Goal: Check status: Check status

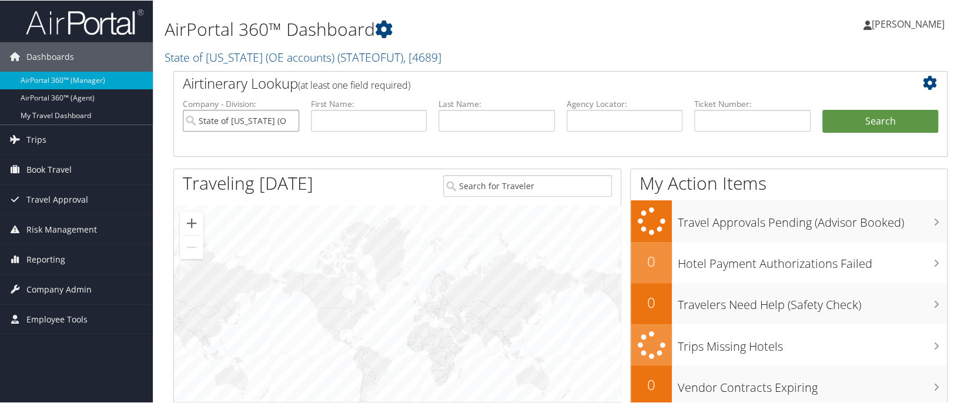
click at [288, 120] on input "State of Utah (OE accounts)" at bounding box center [241, 120] width 116 height 22
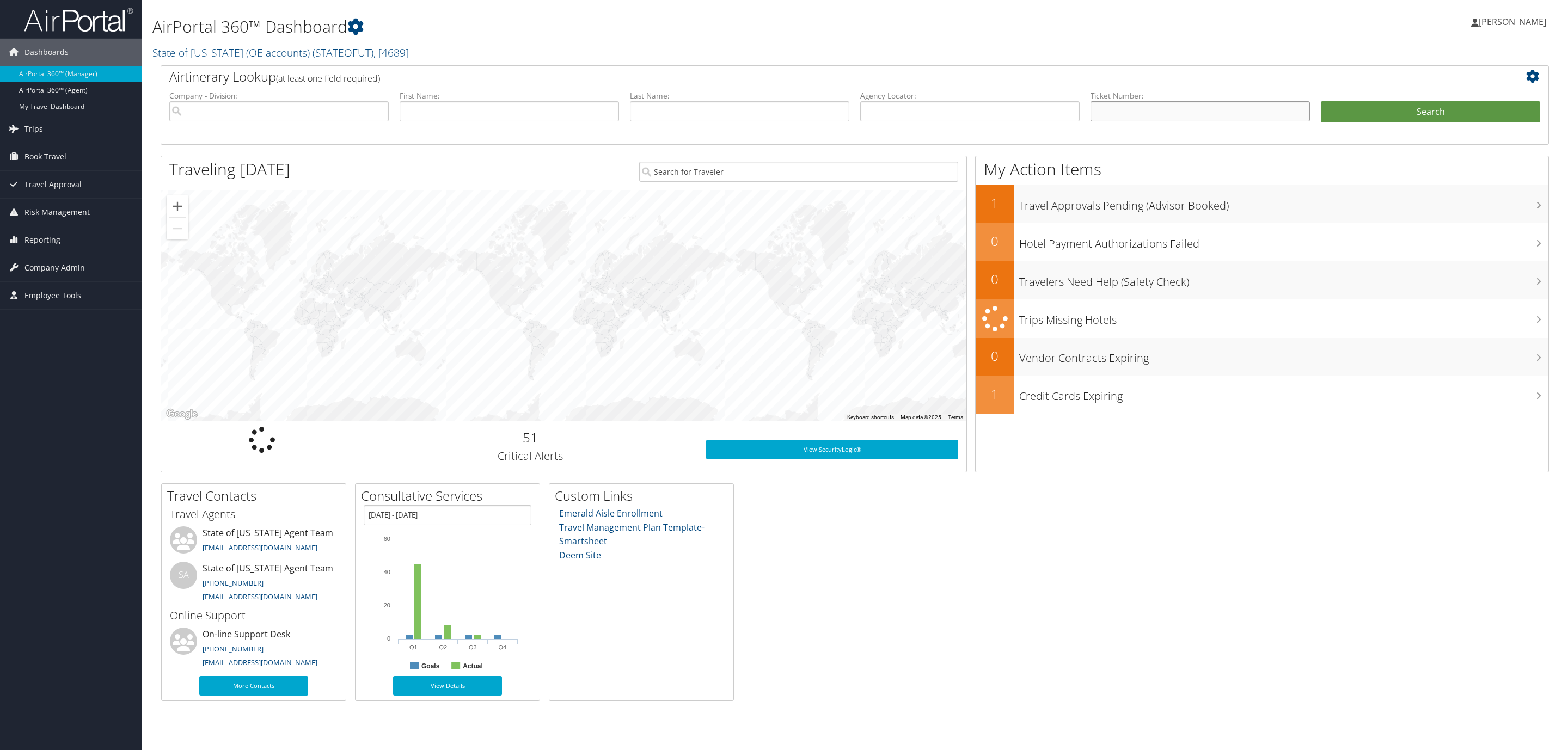
click at [892, 108] on input "text" at bounding box center [1200, 111] width 219 height 20
click at [892, 107] on input "text" at bounding box center [1200, 111] width 219 height 20
type input "5267232818555"
click at [892, 115] on button "Search" at bounding box center [1430, 112] width 219 height 22
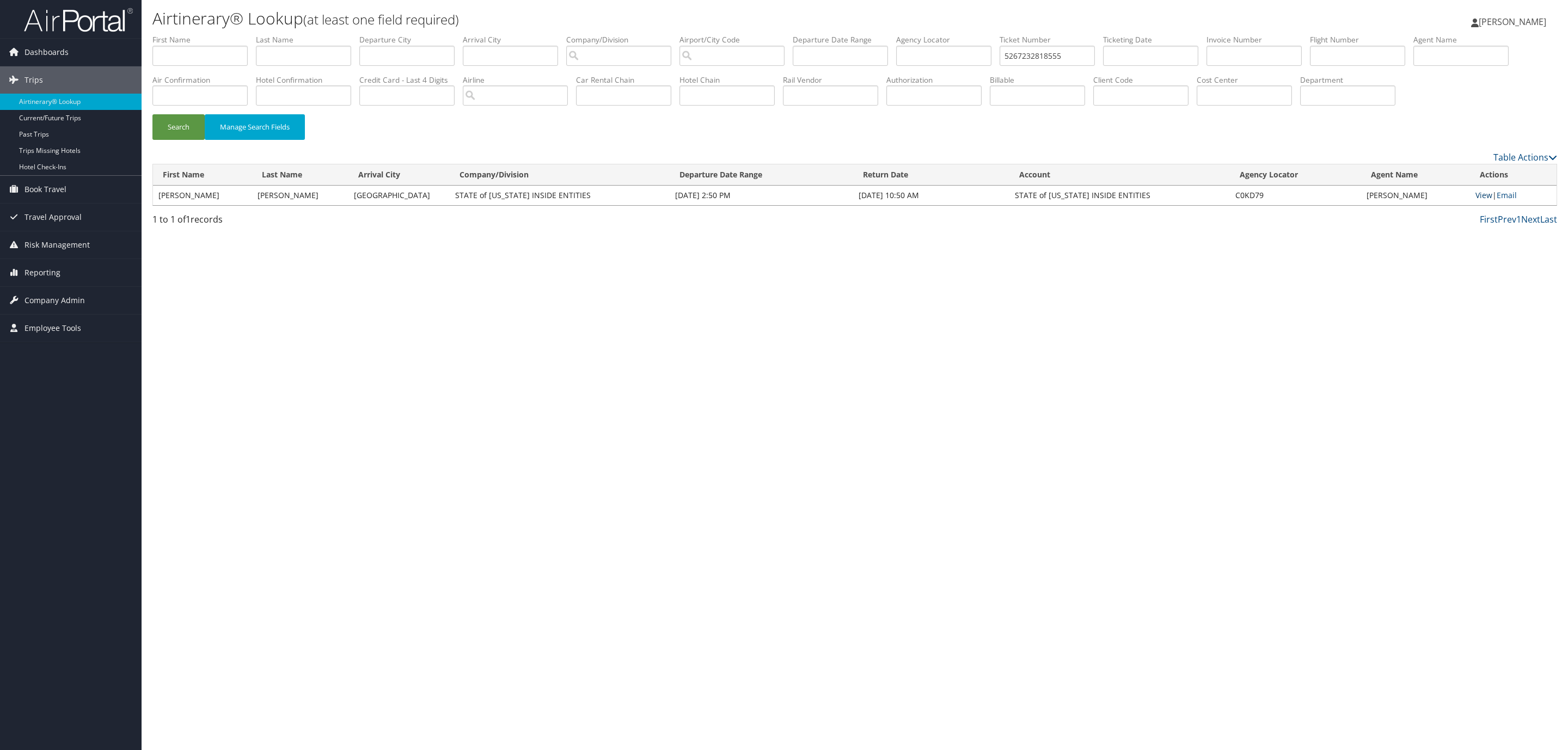
click at [1479, 200] on link "View" at bounding box center [1484, 194] width 17 height 10
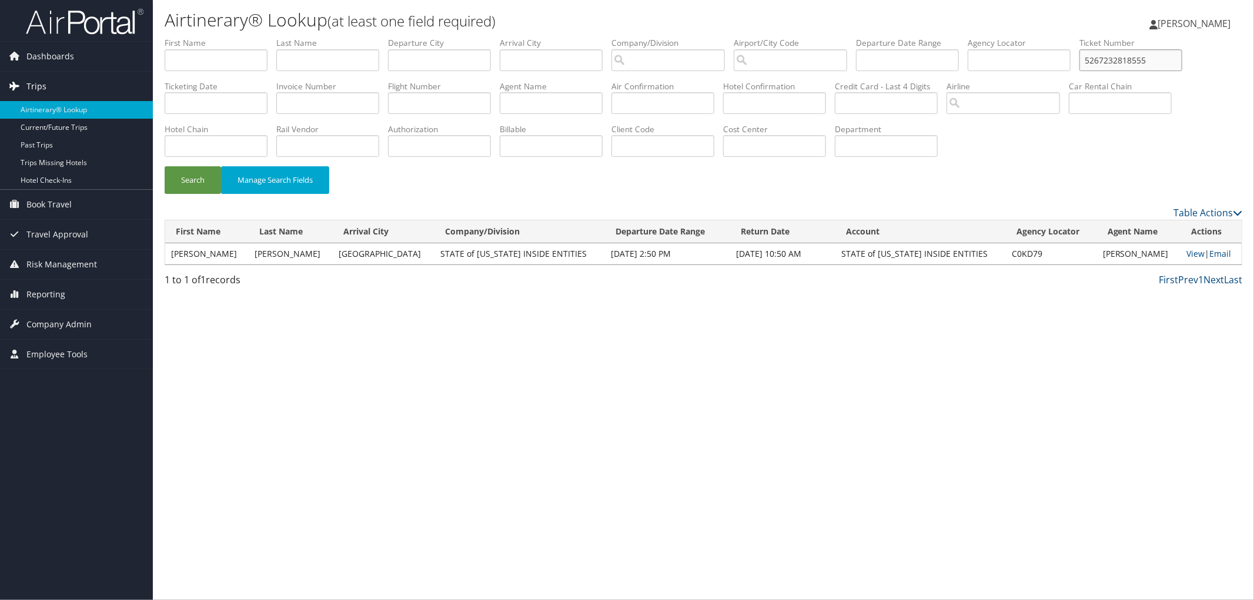
drag, startPoint x: 245, startPoint y: 104, endPoint x: 124, endPoint y: 96, distance: 121.4
click at [124, 96] on div "Dashboards AirPortal 360™ (Manager) AirPortal 360™ (Agent) My Travel Dashboard …" at bounding box center [627, 300] width 1254 height 600
drag, startPoint x: 194, startPoint y: 102, endPoint x: 203, endPoint y: 102, distance: 9.4
click at [1080, 71] on input "text" at bounding box center [1131, 60] width 103 height 22
type input "8900891390235"
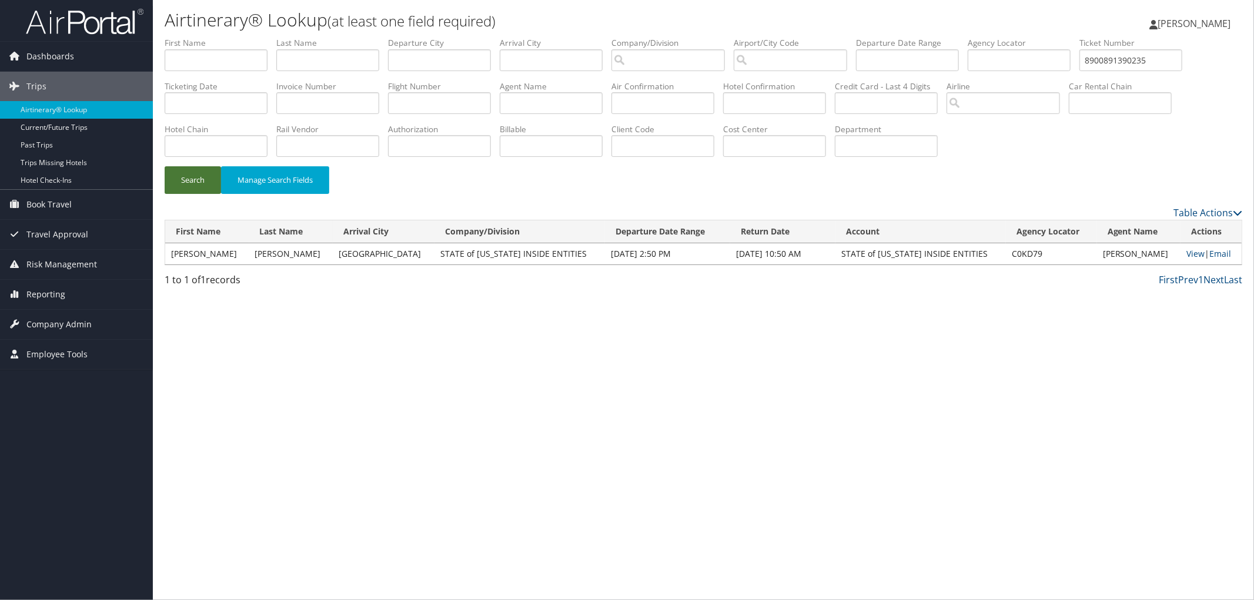
click at [186, 175] on button "Search" at bounding box center [193, 180] width 56 height 28
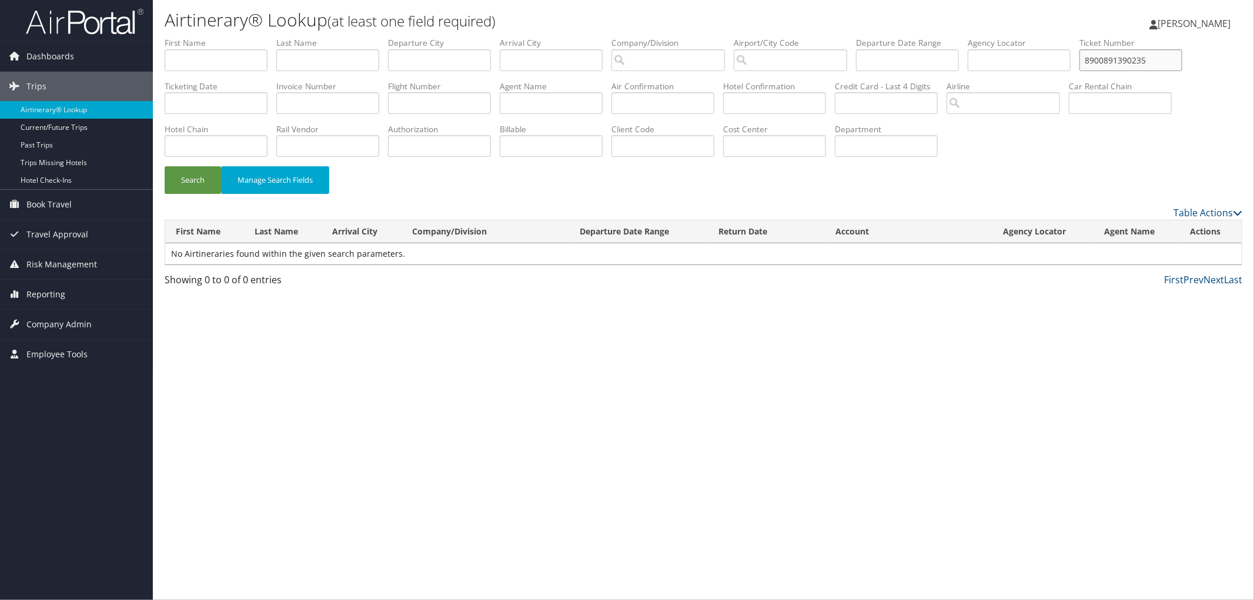
drag, startPoint x: 248, startPoint y: 99, endPoint x: 156, endPoint y: 101, distance: 91.8
click at [155, 101] on div "Airtinerary® Lookup (at least one field required) Donald Pyle Donald Pyle My Se…" at bounding box center [704, 300] width 1102 height 600
click at [1080, 71] on input "text" at bounding box center [1131, 60] width 103 height 22
type input "890089139235"
click at [165, 166] on button "Search" at bounding box center [193, 180] width 56 height 28
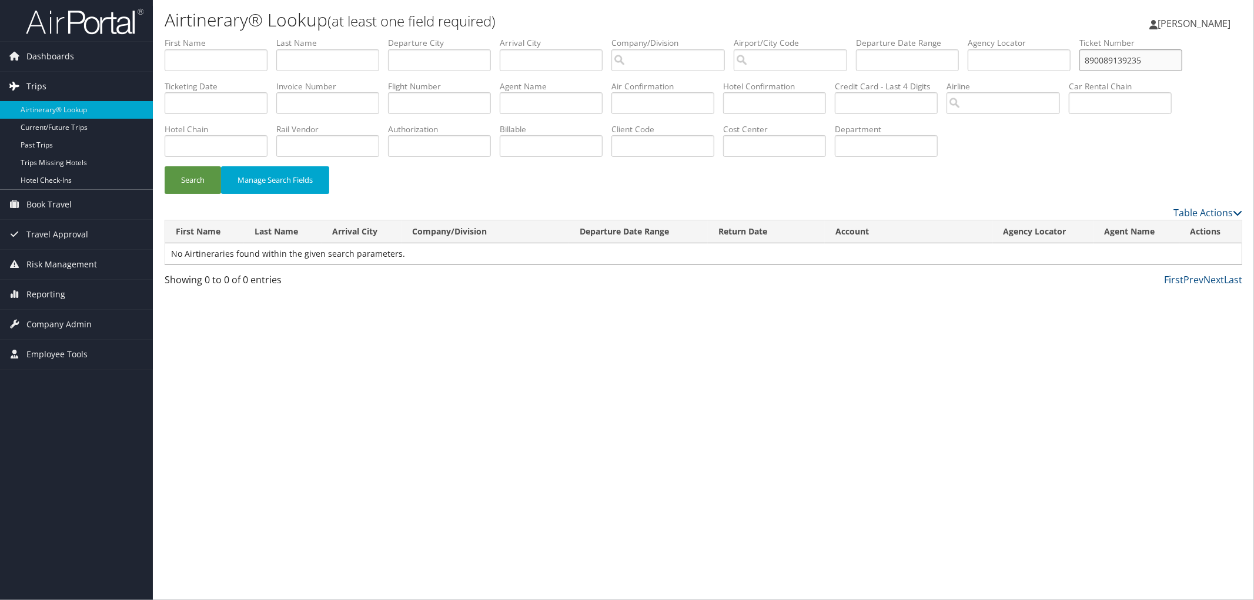
drag, startPoint x: 232, startPoint y: 102, endPoint x: 119, endPoint y: 94, distance: 113.2
click at [119, 94] on div "Dashboards AirPortal 360™ (Manager) AirPortal 360™ (Agent) My Travel Dashboard …" at bounding box center [627, 300] width 1254 height 600
click at [165, 166] on button "Search" at bounding box center [193, 180] width 56 height 28
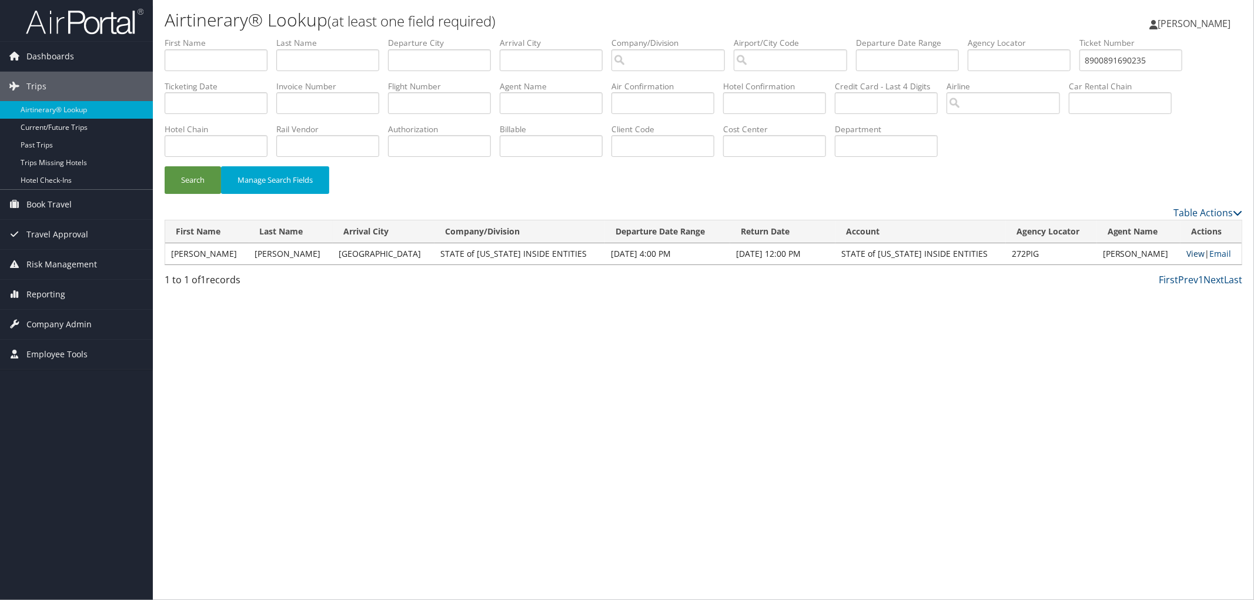
click at [1187, 253] on link "View" at bounding box center [1196, 253] width 18 height 11
click at [1080, 71] on input "8900891690235" at bounding box center [1131, 60] width 103 height 22
type input "8900891690237"
click at [182, 177] on button "Search" at bounding box center [193, 180] width 56 height 28
click at [1187, 255] on link "View" at bounding box center [1192, 253] width 18 height 11
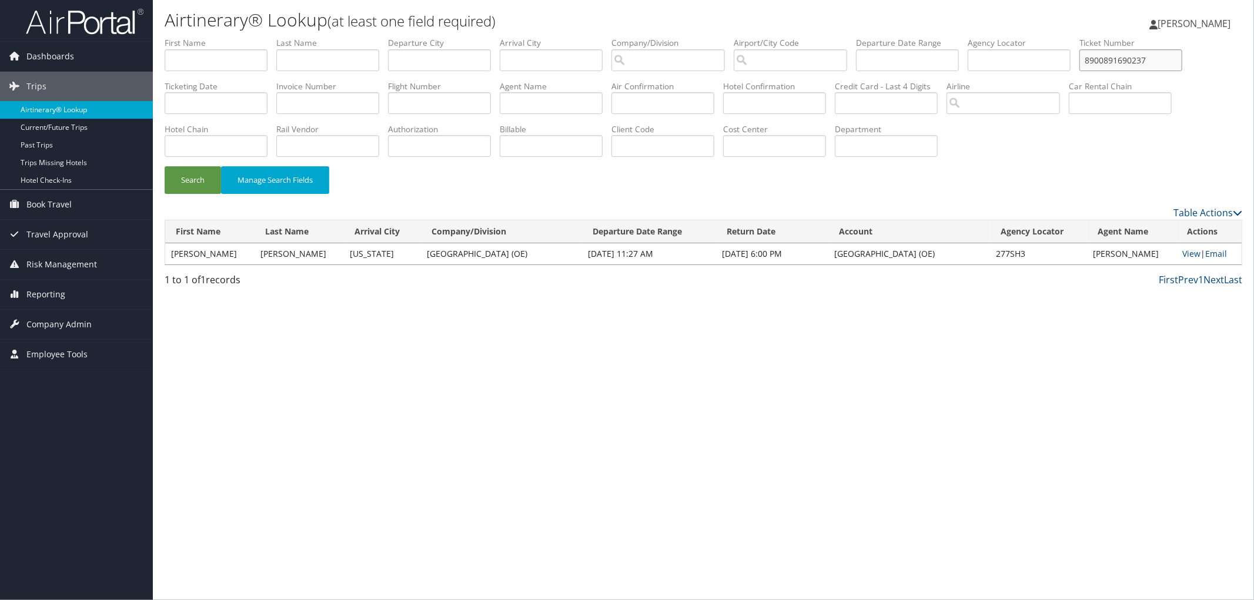
drag, startPoint x: 248, startPoint y: 103, endPoint x: 137, endPoint y: 106, distance: 110.6
click at [138, 112] on div "Dashboards AirPortal 360™ (Manager) AirPortal 360™ (Agent) My Travel Dashboard …" at bounding box center [627, 300] width 1254 height 600
type input "8900891530337"
click at [165, 166] on button "Search" at bounding box center [193, 180] width 56 height 28
click at [1185, 253] on link "View" at bounding box center [1194, 253] width 18 height 11
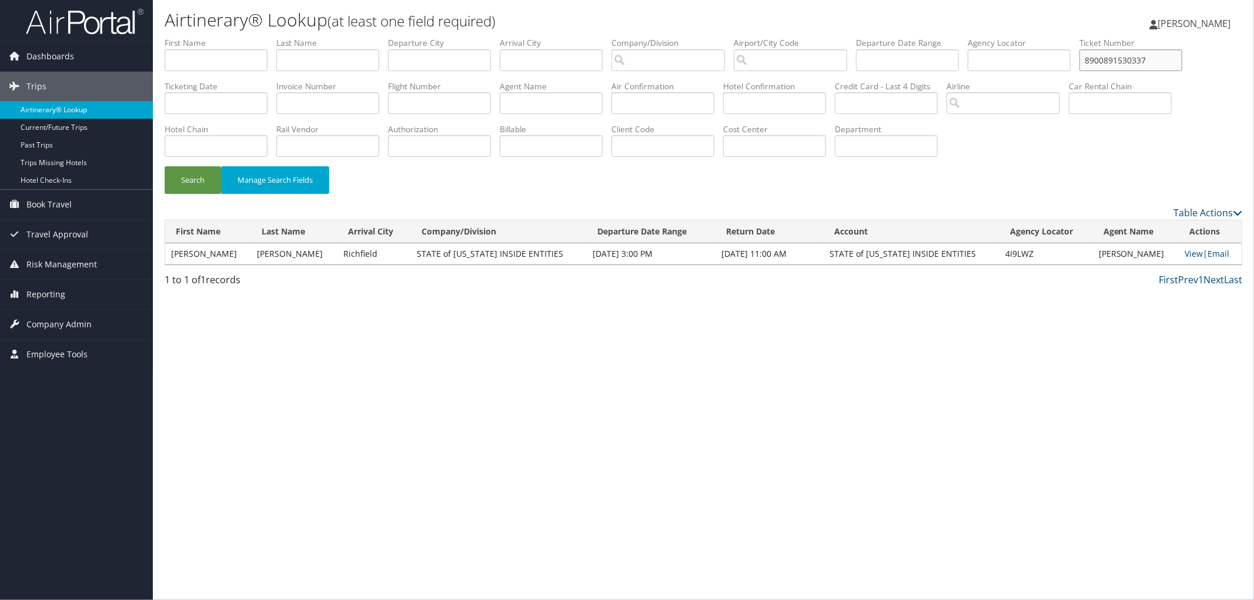
drag, startPoint x: 239, startPoint y: 105, endPoint x: 129, endPoint y: 106, distance: 109.4
click at [129, 106] on div "Dashboards AirPortal 360™ (Manager) AirPortal 360™ (Agent) My Travel Dashboard …" at bounding box center [627, 300] width 1254 height 600
type input "8900891382616"
click at [165, 166] on button "Search" at bounding box center [193, 180] width 56 height 28
click at [1187, 251] on link "View" at bounding box center [1194, 253] width 18 height 11
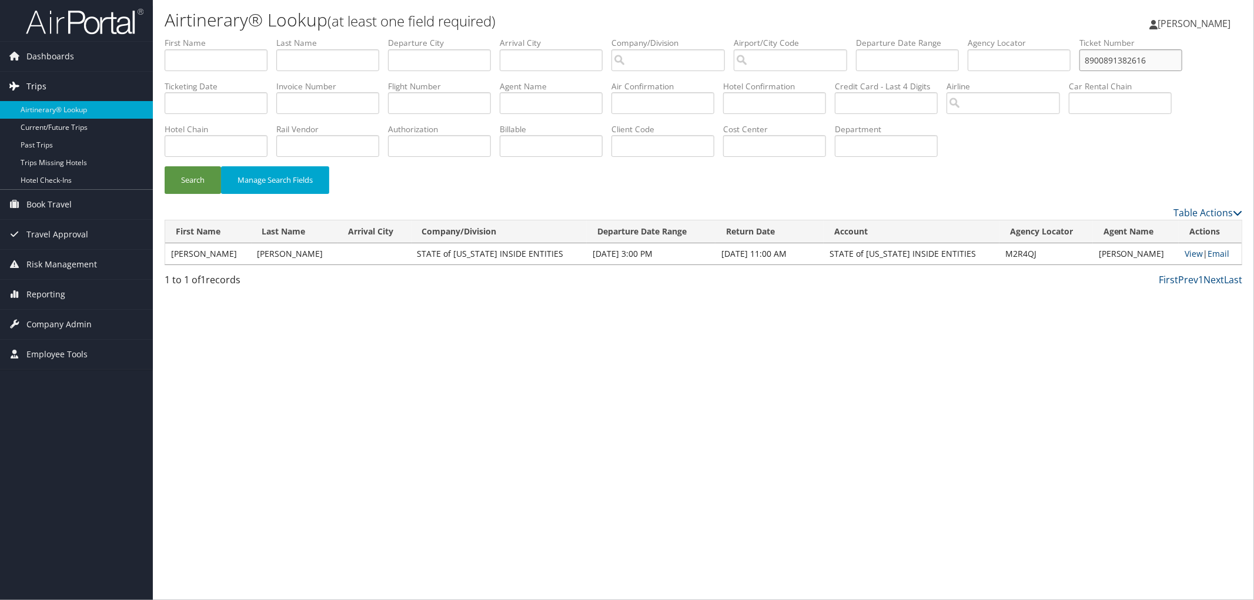
drag, startPoint x: 239, startPoint y: 106, endPoint x: 137, endPoint y: 95, distance: 103.0
click at [137, 95] on div "Dashboards AirPortal 360™ (Manager) AirPortal 360™ (Agent) My Travel Dashboard …" at bounding box center [627, 300] width 1254 height 600
type input "8900892488155"
click at [195, 182] on button "Search" at bounding box center [193, 180] width 56 height 28
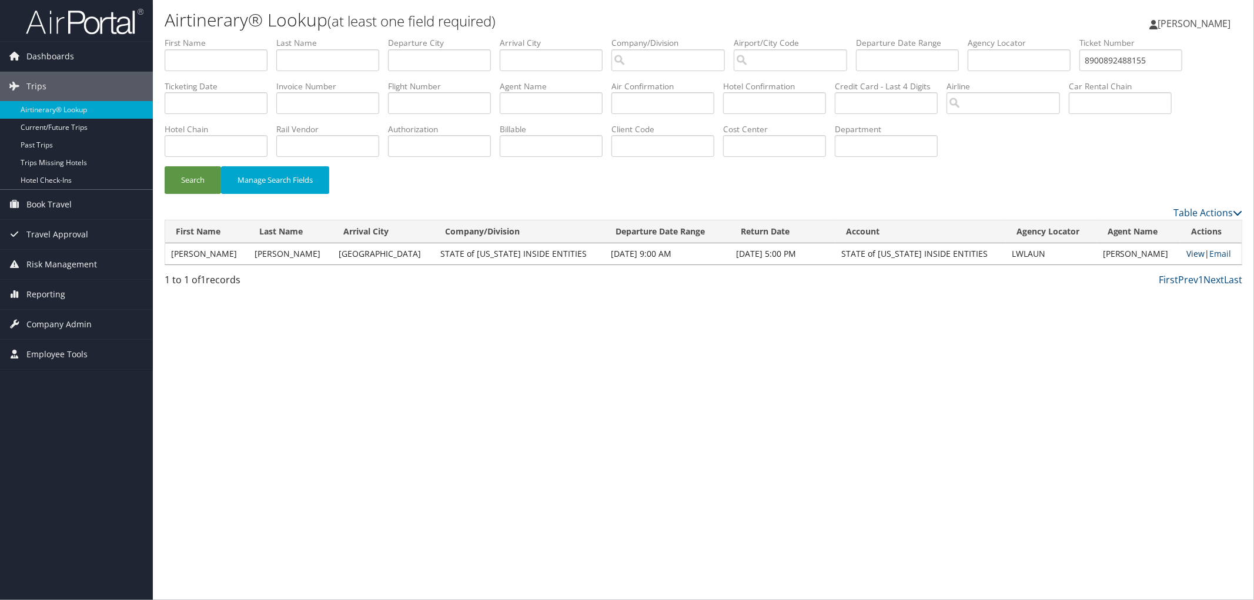
click at [1189, 254] on link "View" at bounding box center [1196, 253] width 18 height 11
drag, startPoint x: 241, startPoint y: 97, endPoint x: 127, endPoint y: 97, distance: 114.1
click at [121, 98] on div "Dashboards AirPortal 360™ (Manager) AirPortal 360™ (Agent) My Travel Dashboard …" at bounding box center [627, 300] width 1254 height 600
click at [1080, 71] on input "text" at bounding box center [1131, 60] width 103 height 22
paste input "8900897493848"
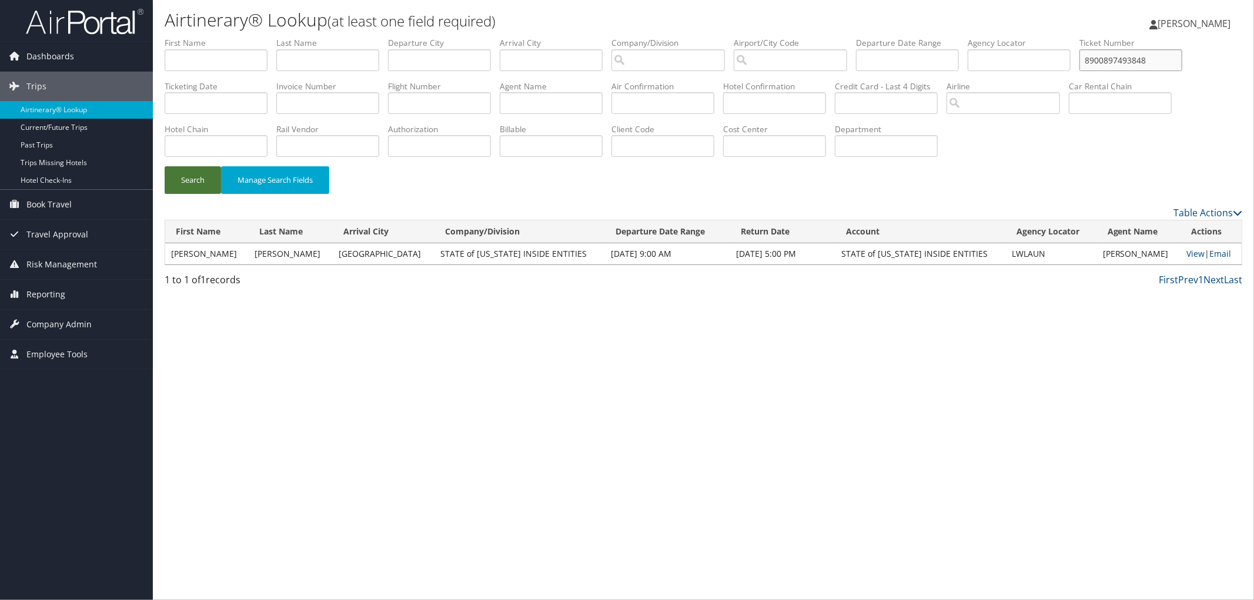
type input "8900897493848"
click at [186, 173] on button "Search" at bounding box center [193, 180] width 56 height 28
click at [1193, 256] on link "View" at bounding box center [1194, 253] width 18 height 11
drag, startPoint x: 245, startPoint y: 104, endPoint x: 119, endPoint y: 106, distance: 125.9
click at [119, 106] on div "Dashboards AirPortal 360™ (Manager) AirPortal 360™ (Agent) My Travel Dashboard …" at bounding box center [627, 300] width 1254 height 600
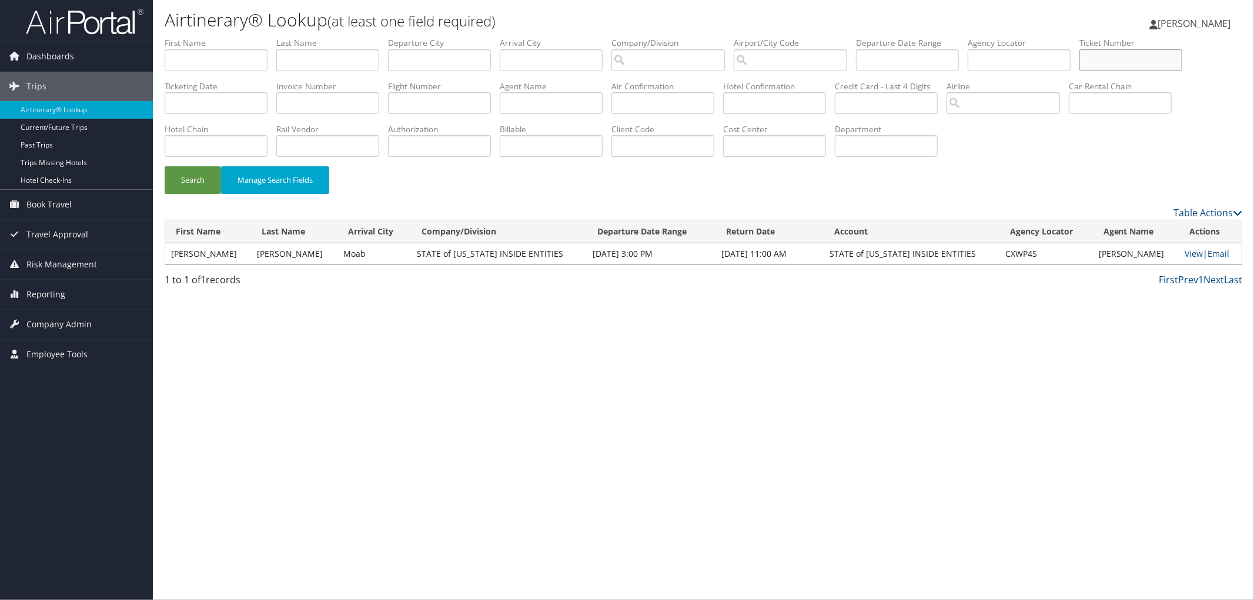
click at [1080, 71] on input "text" at bounding box center [1131, 60] width 103 height 22
paste input "8900897490299"
click at [186, 181] on button "Search" at bounding box center [193, 180] width 56 height 28
click at [1189, 249] on link "View" at bounding box center [1194, 253] width 18 height 11
click at [542, 378] on div "Airtinerary® Lookup (at least one field required) Donald Pyle Donald Pyle My Se…" at bounding box center [704, 300] width 1102 height 600
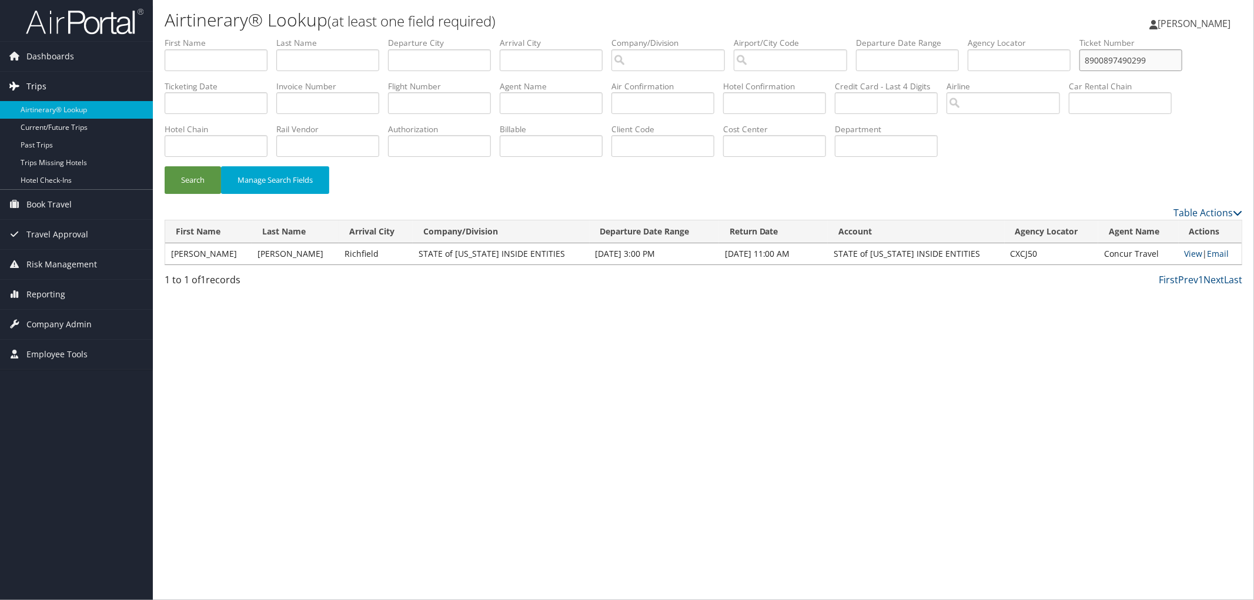
drag, startPoint x: 243, startPoint y: 104, endPoint x: 132, endPoint y: 100, distance: 110.6
click at [133, 101] on div "Dashboards AirPortal 360™ (Manager) AirPortal 360™ (Agent) My Travel Dashboard …" at bounding box center [627, 300] width 1254 height 600
paste input "50473"
type input "8900897450473"
click at [192, 175] on button "Search" at bounding box center [193, 180] width 56 height 28
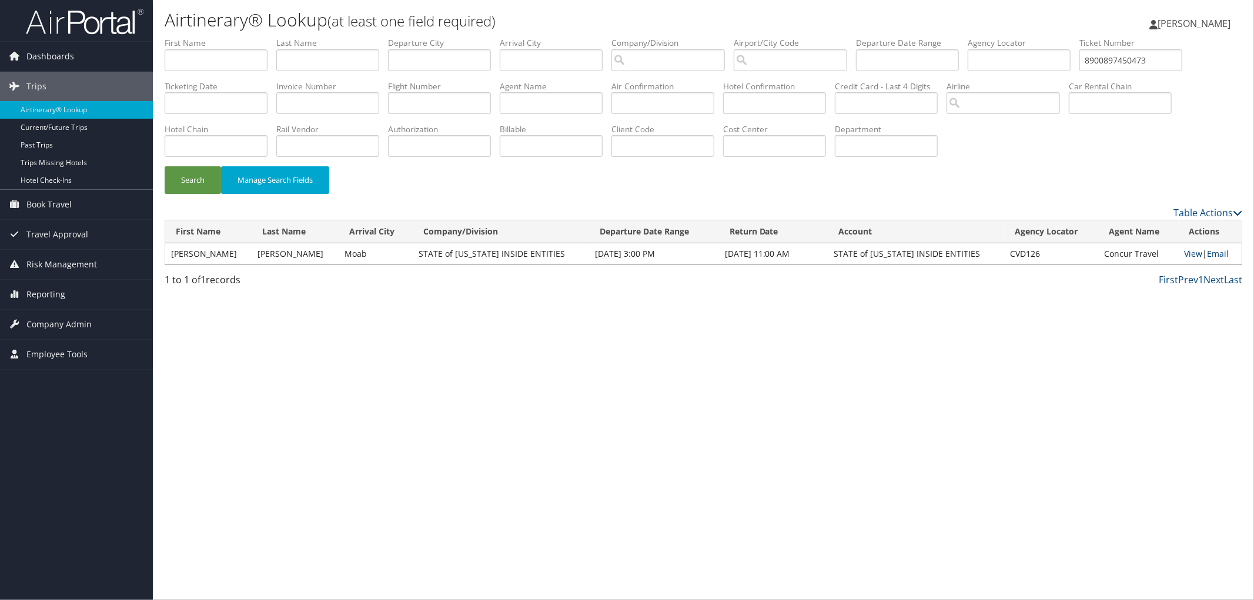
click at [1185, 255] on link "View" at bounding box center [1194, 253] width 18 height 11
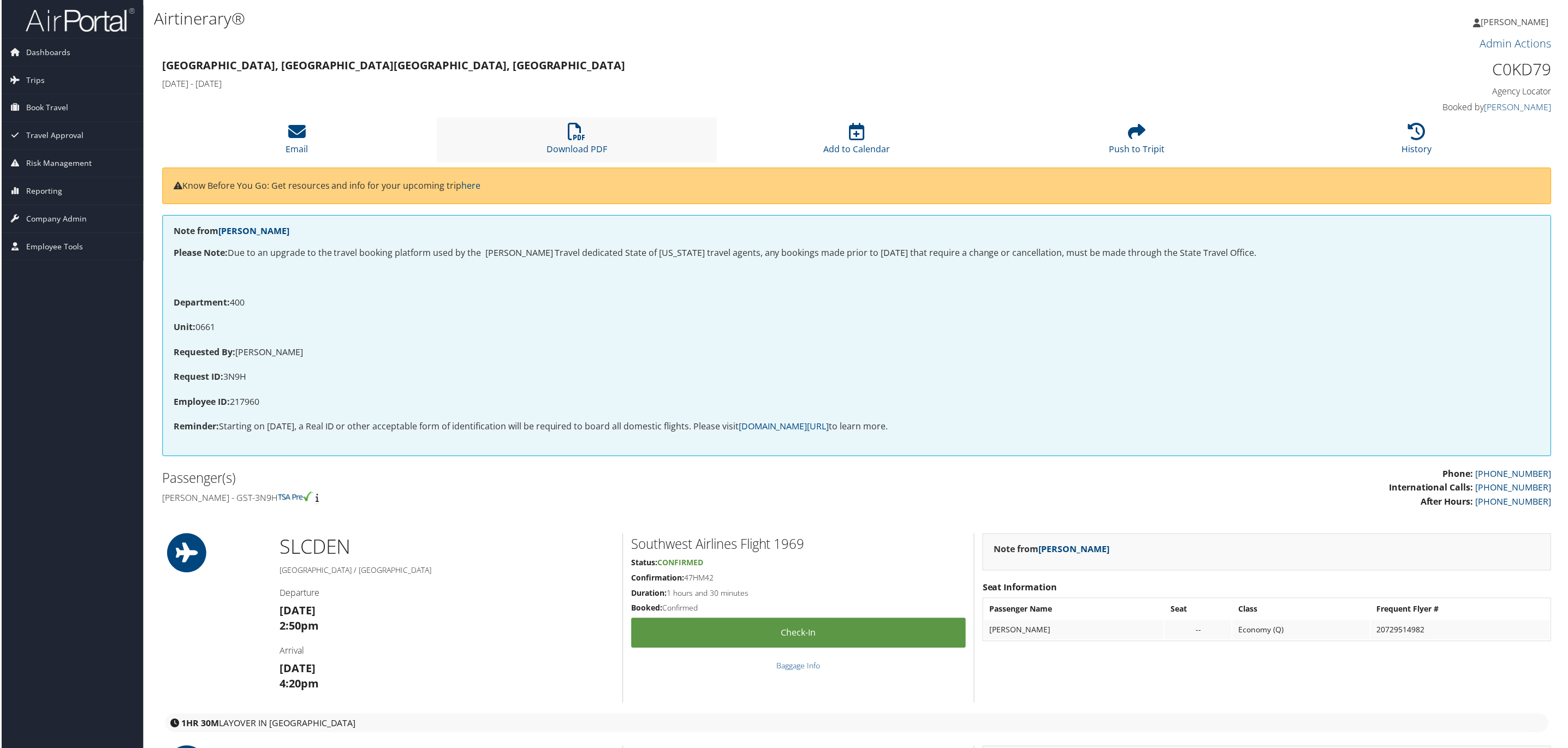
click at [581, 141] on li "Download PDF" at bounding box center [577, 140] width 280 height 45
click at [1414, 128] on icon at bounding box center [1418, 132] width 18 height 18
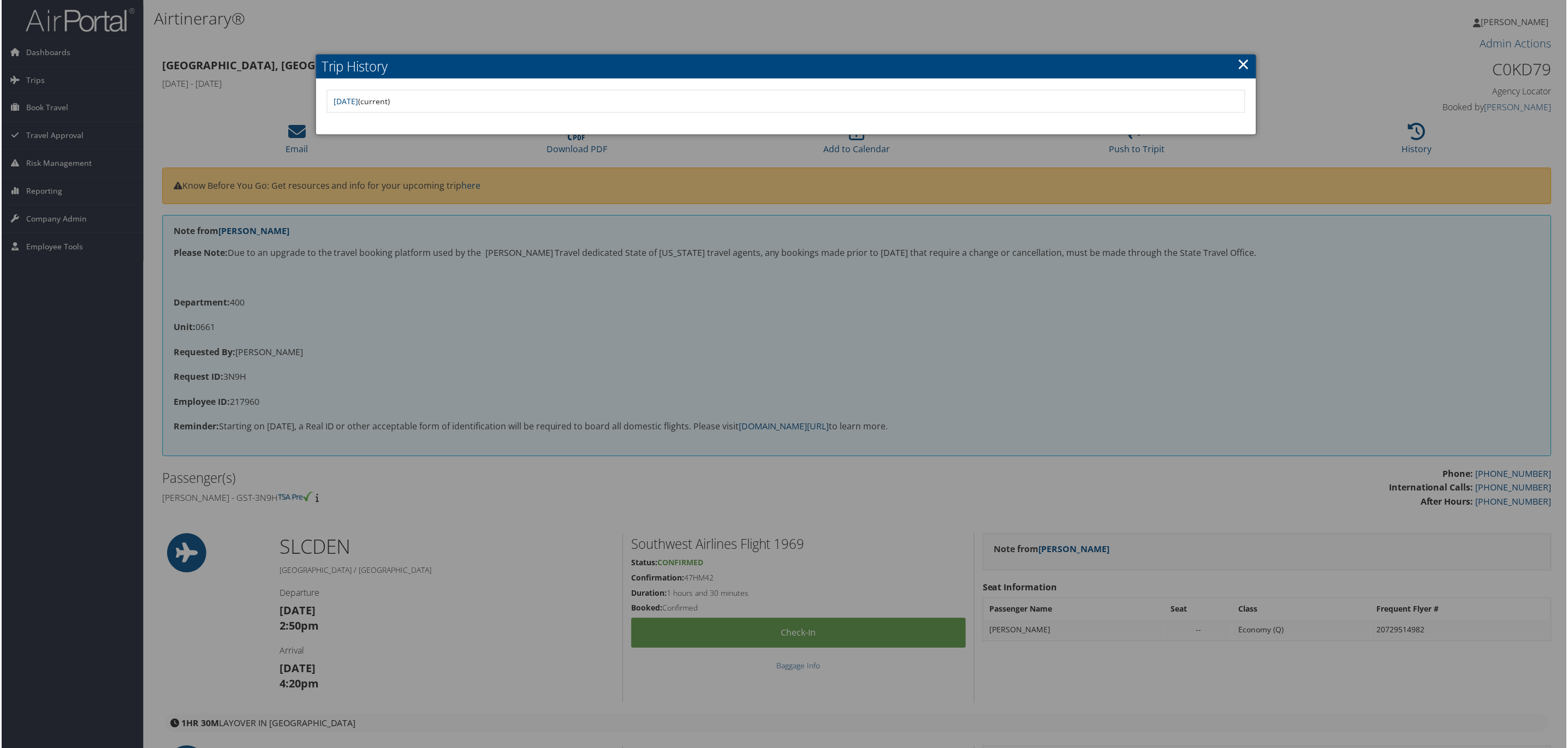
click at [1012, 349] on div at bounding box center [786, 376] width 1573 height 752
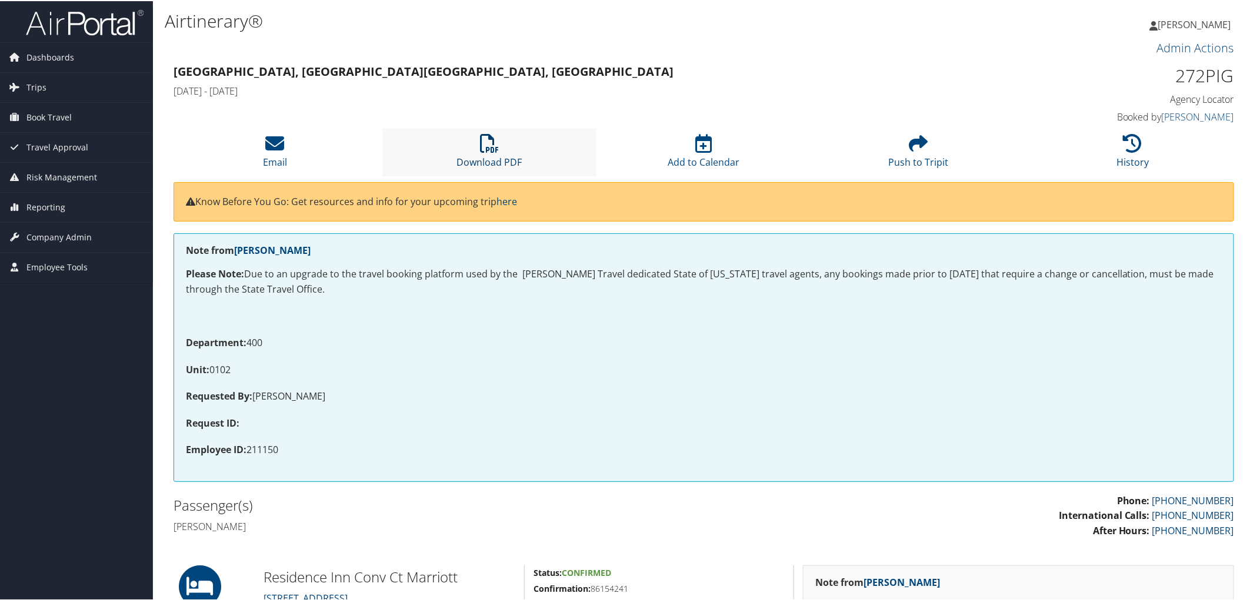
click at [480, 150] on icon at bounding box center [489, 142] width 19 height 19
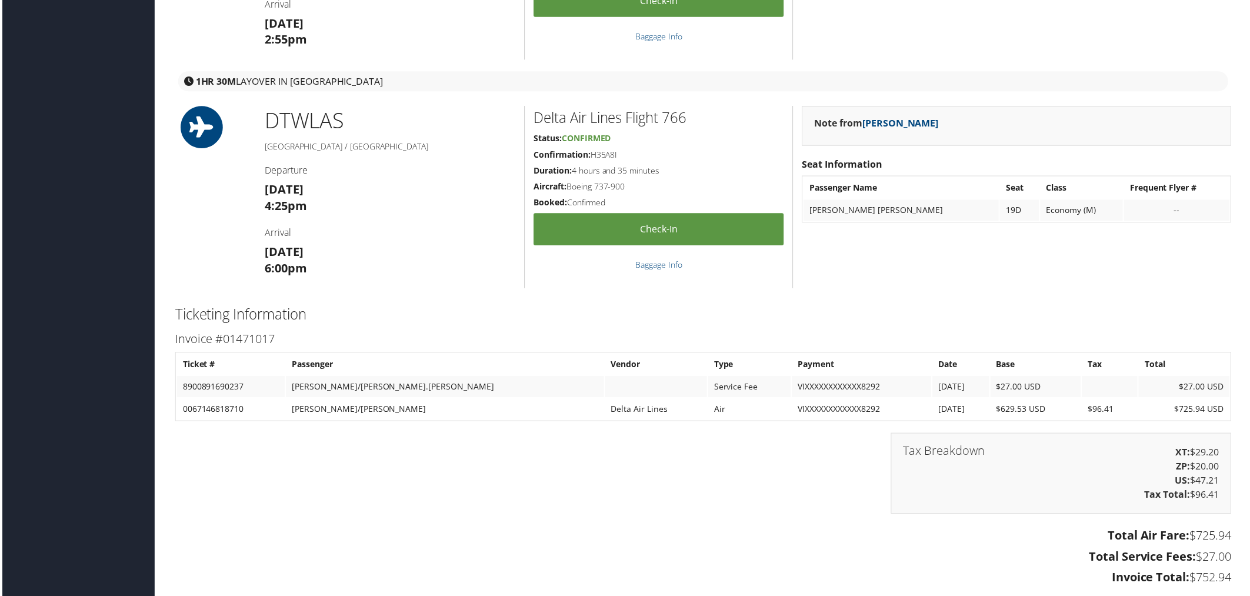
scroll to position [1045, 0]
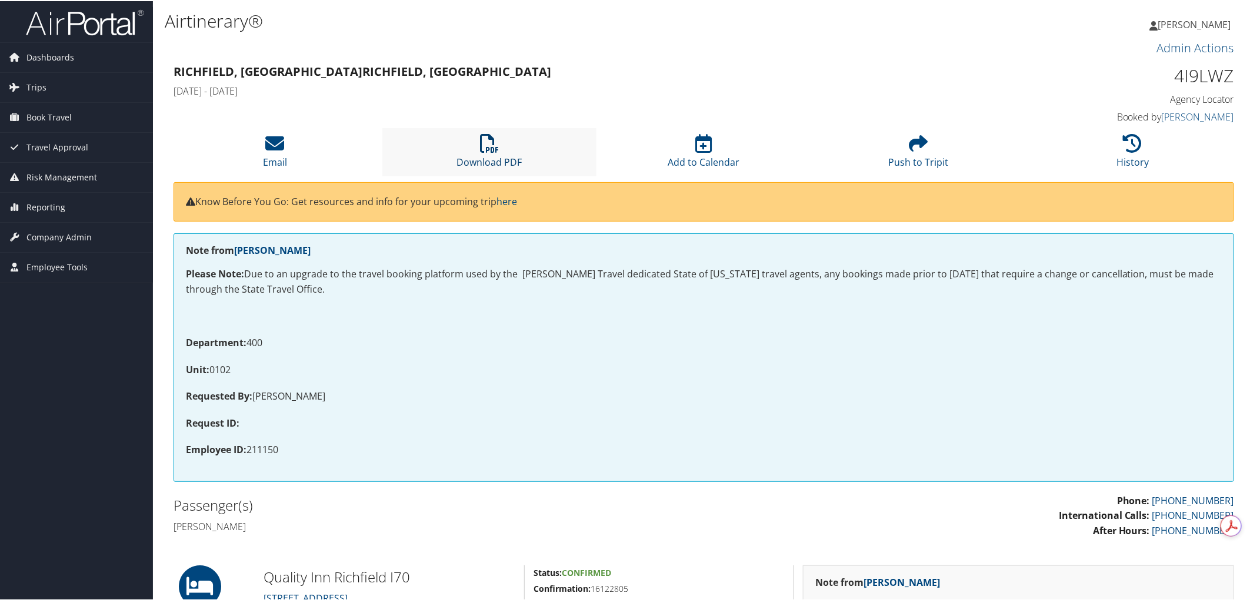
click at [495, 144] on icon at bounding box center [489, 142] width 19 height 19
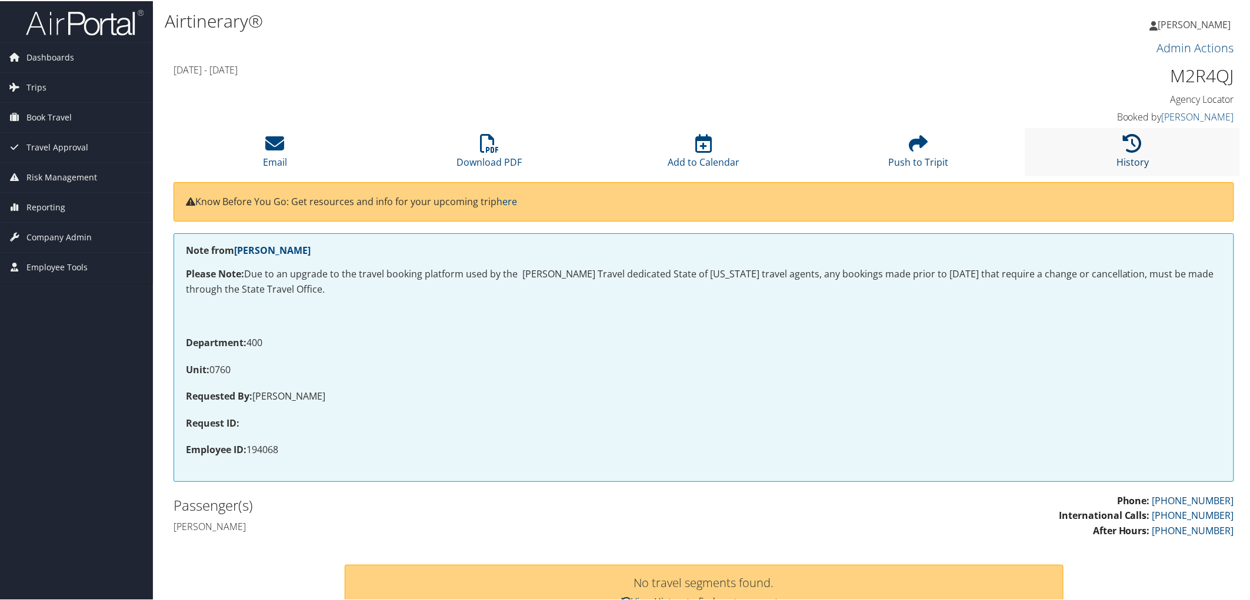
click at [1123, 149] on icon at bounding box center [1132, 142] width 19 height 19
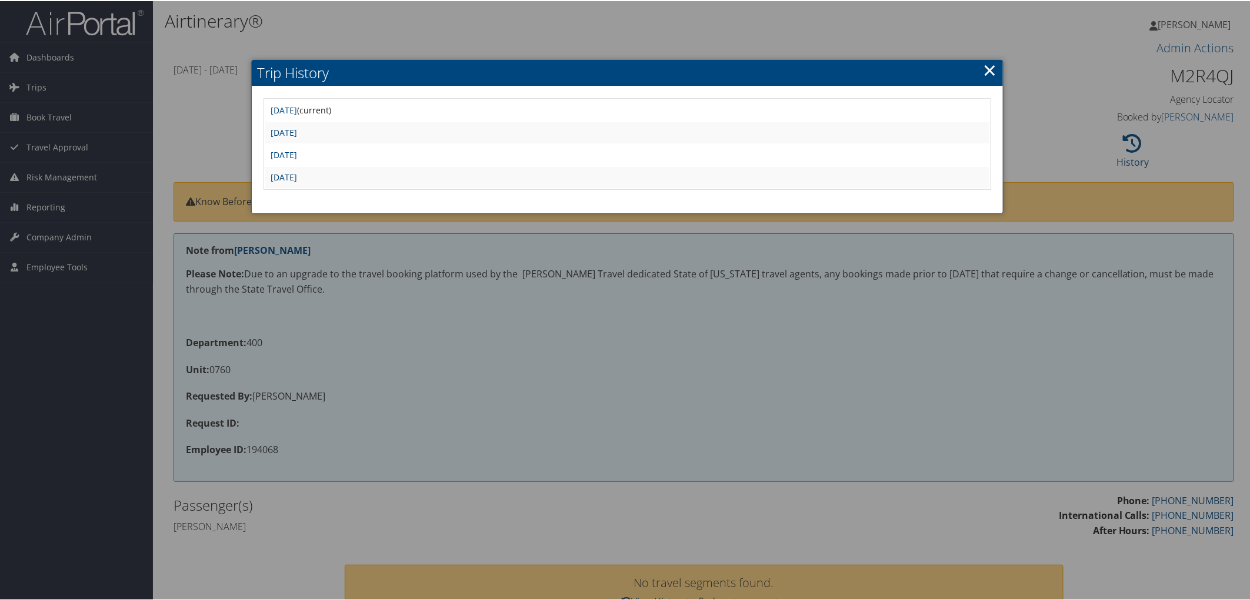
click at [298, 171] on link "Mon Oct 14 10:10:10 MDT 2024" at bounding box center [284, 176] width 26 height 11
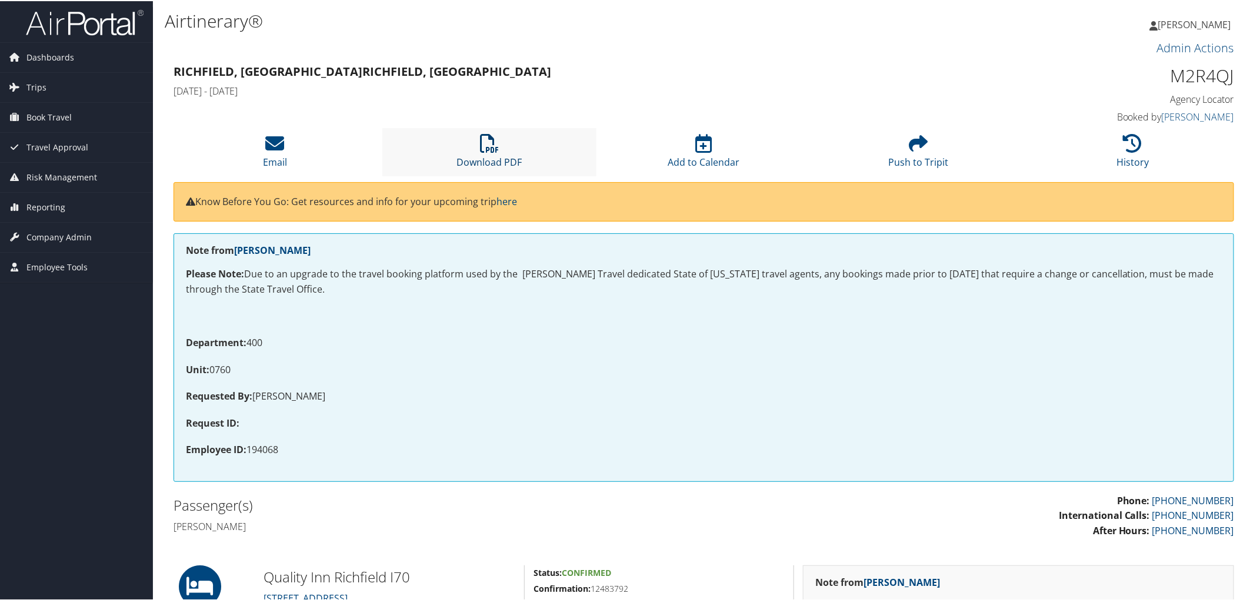
click at [491, 150] on icon at bounding box center [489, 142] width 19 height 19
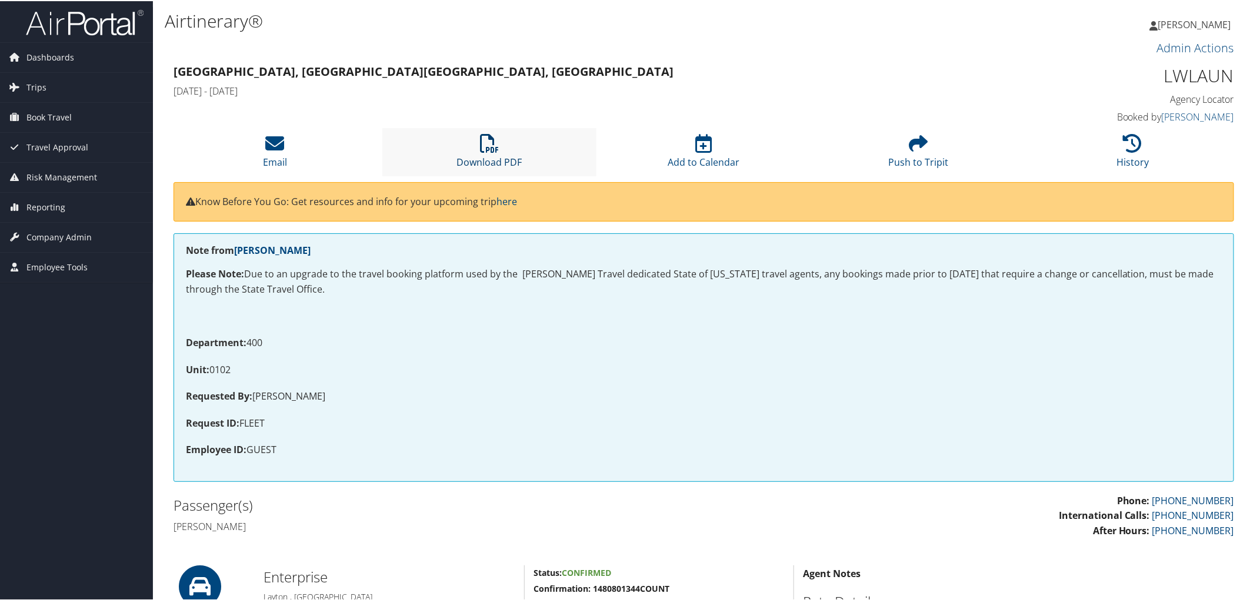
click at [486, 151] on icon at bounding box center [489, 142] width 19 height 19
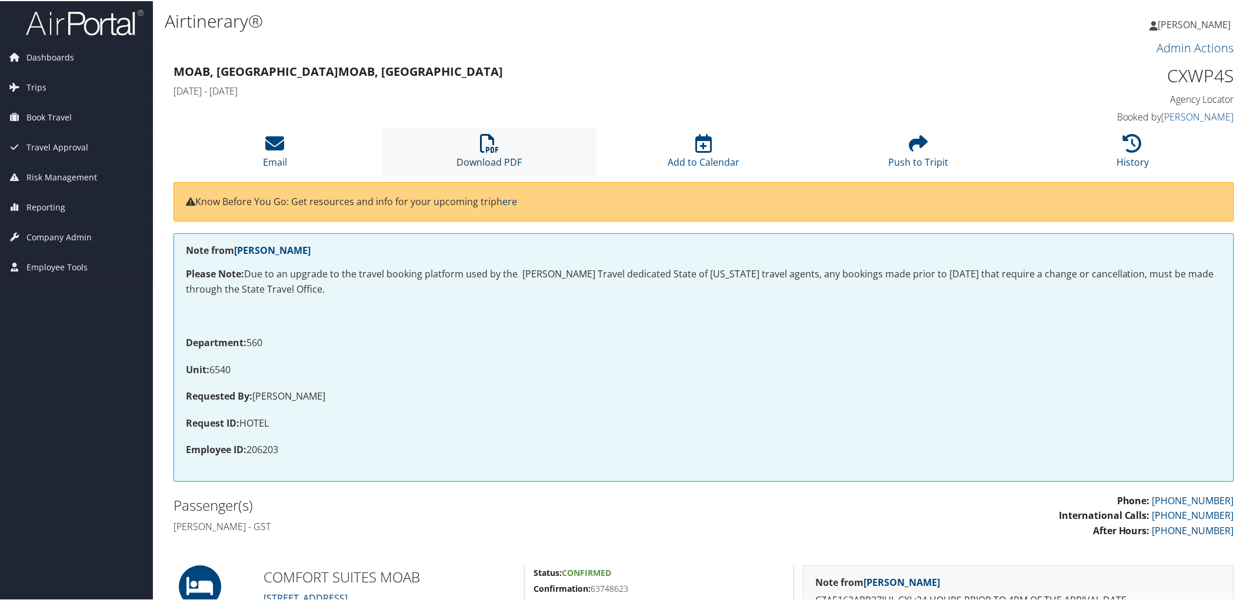
click at [480, 144] on icon at bounding box center [489, 142] width 19 height 19
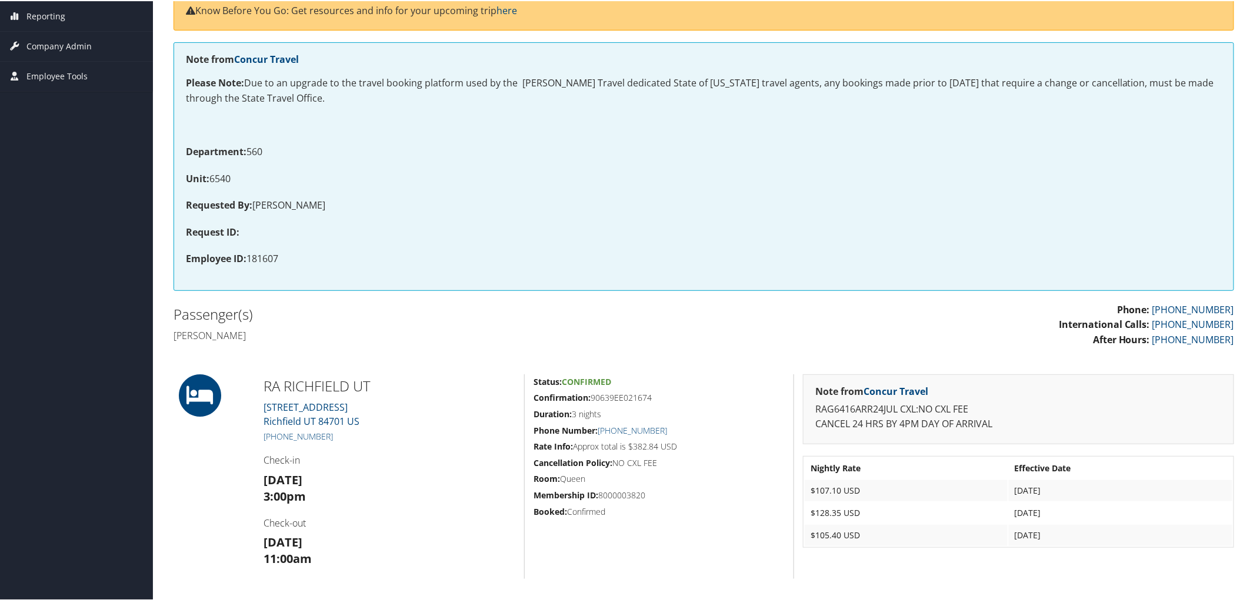
scroll to position [131, 0]
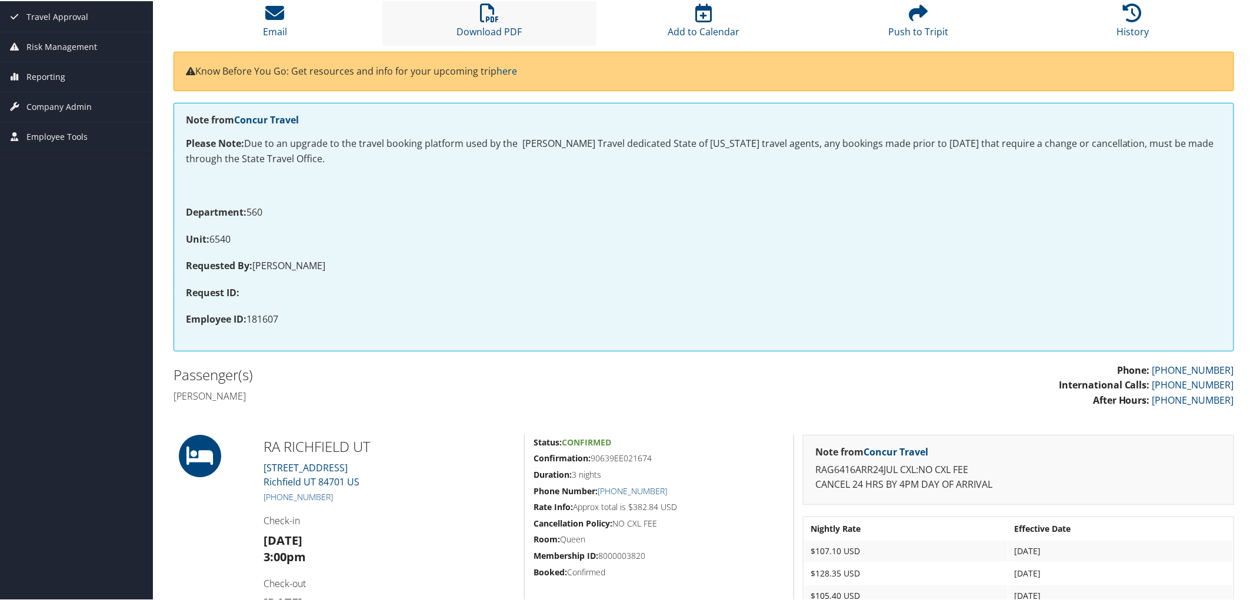
click at [482, 22] on li "Download PDF" at bounding box center [489, 20] width 215 height 48
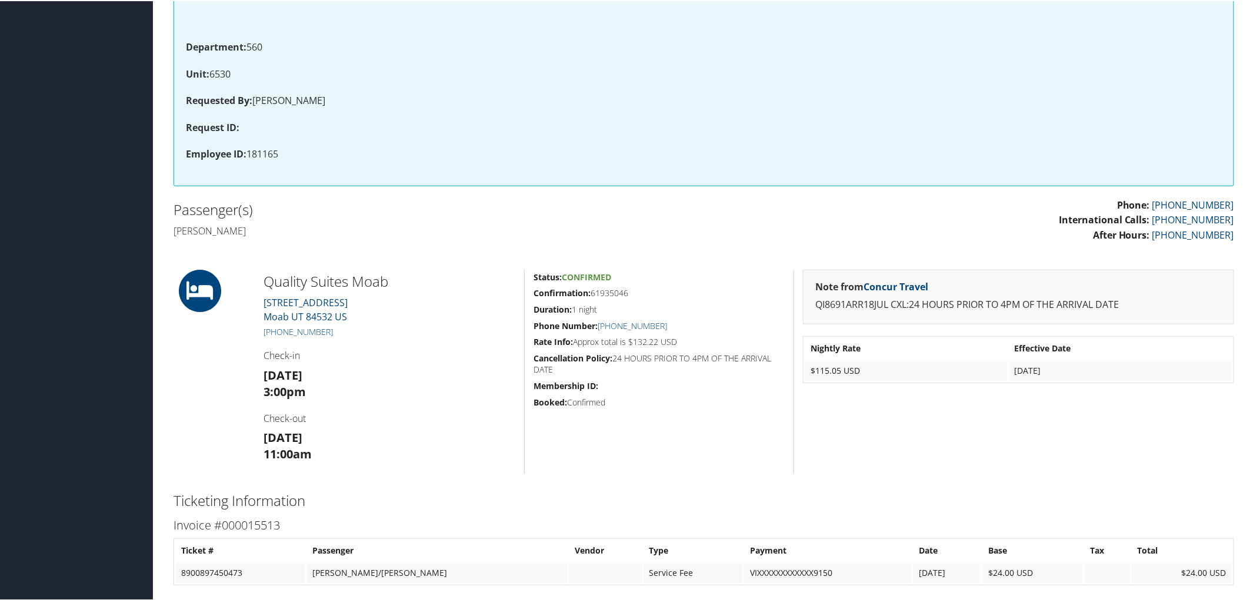
scroll to position [65, 0]
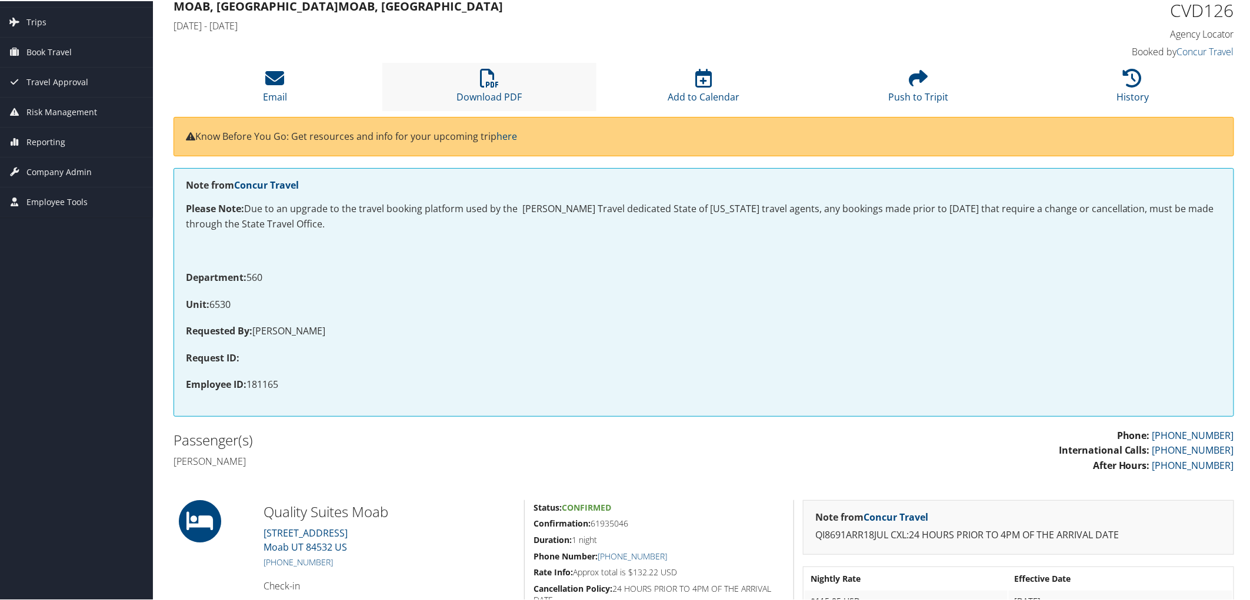
click at [503, 81] on li "Download PDF" at bounding box center [489, 86] width 215 height 48
